Goal: Find specific page/section

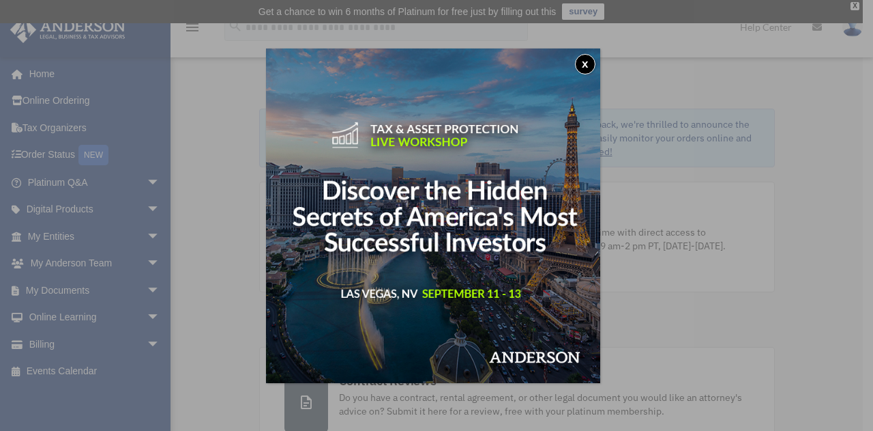
click at [584, 65] on button "x" at bounding box center [585, 64] width 20 height 20
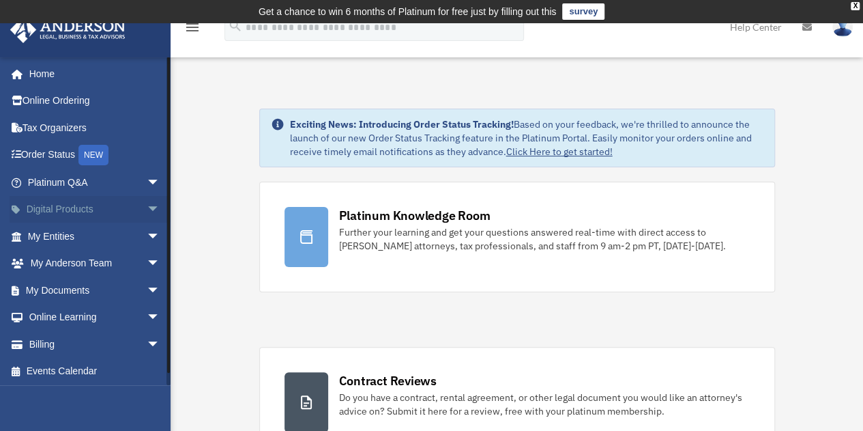
click at [45, 213] on link "Digital Products arrow_drop_down" at bounding box center [95, 209] width 171 height 27
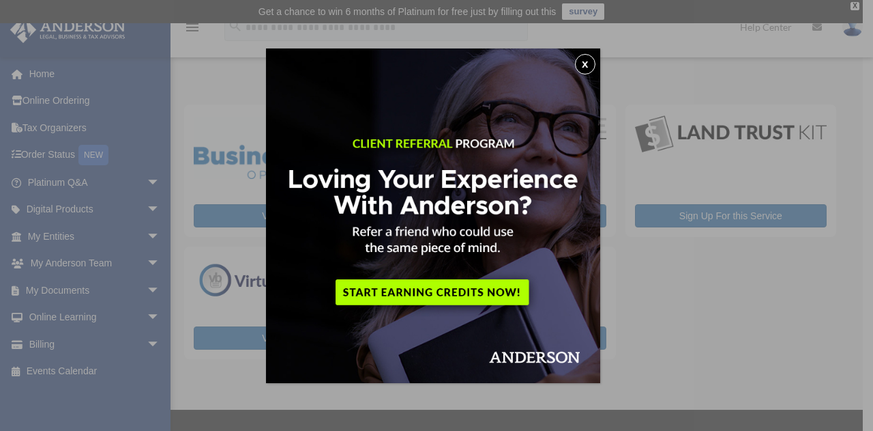
click at [588, 60] on button "x" at bounding box center [585, 64] width 20 height 20
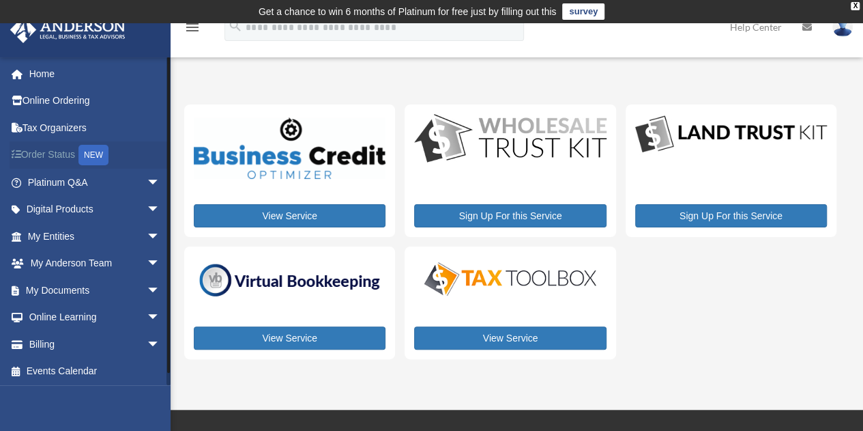
click at [55, 152] on link "Order Status NEW" at bounding box center [95, 155] width 171 height 28
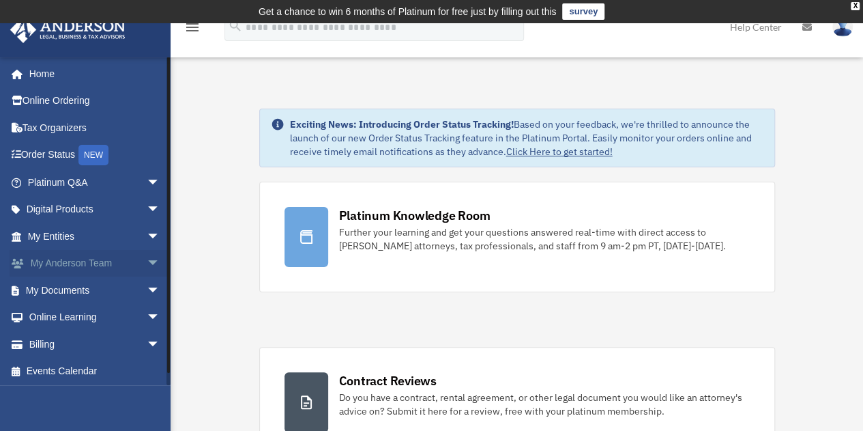
click at [104, 264] on link "My [PERSON_NAME] Team arrow_drop_down" at bounding box center [95, 263] width 171 height 27
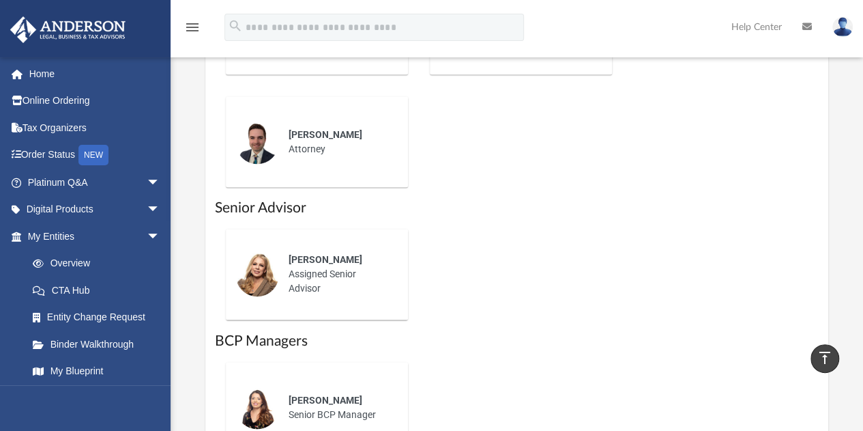
scroll to position [983, 0]
